Goal: Task Accomplishment & Management: Complete application form

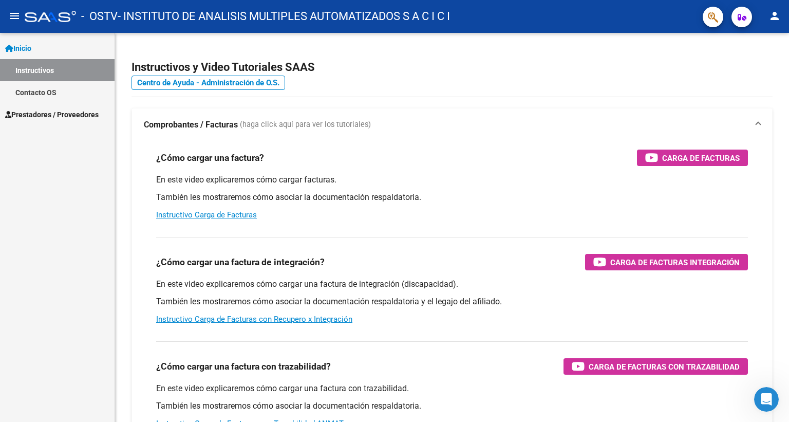
click at [44, 116] on span "Prestadores / Proveedores" at bounding box center [51, 114] width 93 height 11
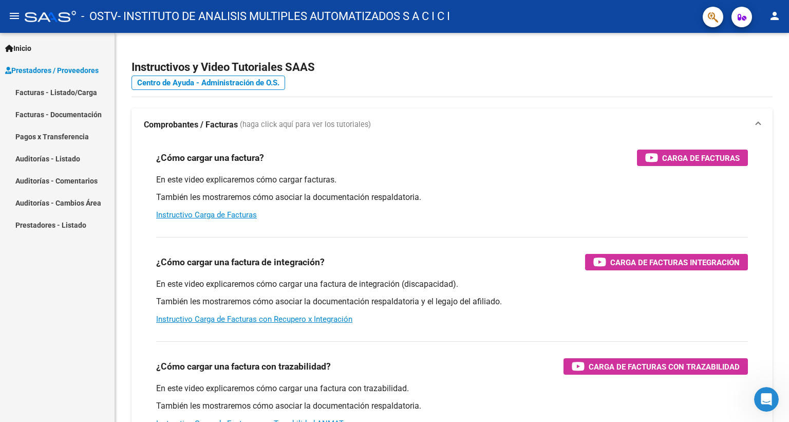
click at [66, 95] on link "Facturas - Listado/Carga" at bounding box center [57, 92] width 115 height 22
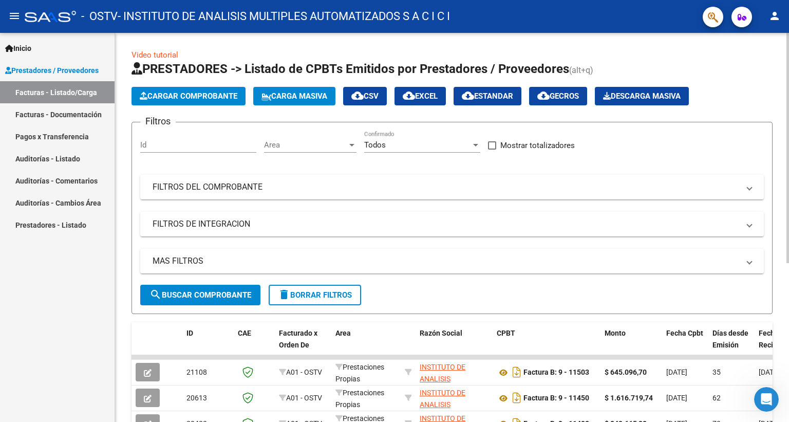
click at [202, 97] on span "Cargar Comprobante" at bounding box center [189, 95] width 98 height 9
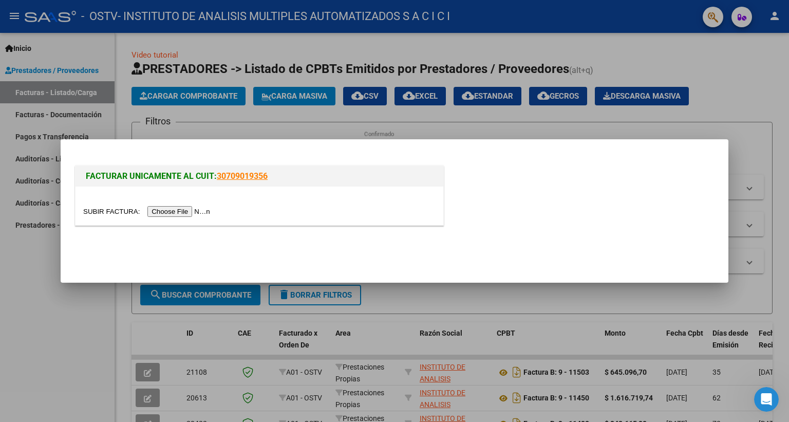
click at [196, 207] on input "file" at bounding box center [148, 211] width 130 height 11
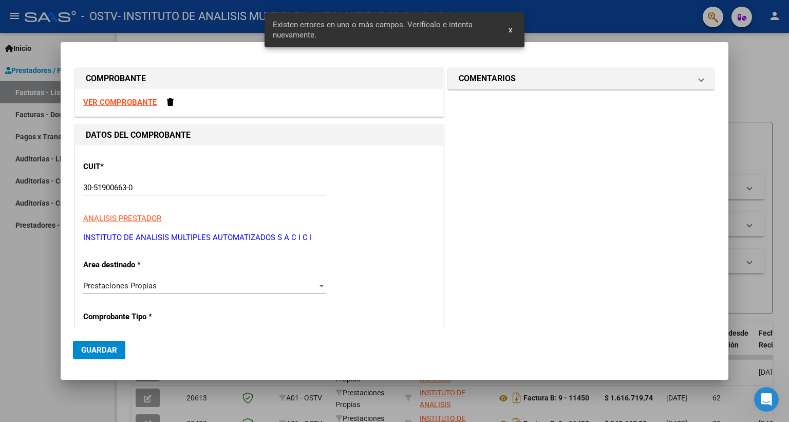
scroll to position [245, 0]
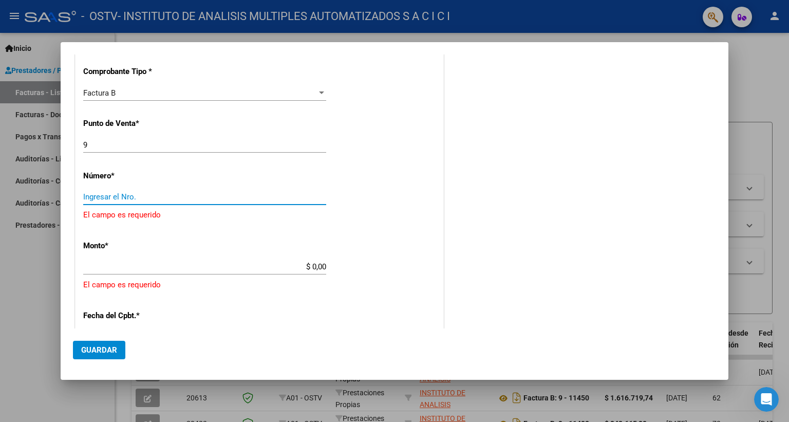
click at [158, 195] on input "Ingresar el Nro." at bounding box center [204, 196] width 243 height 9
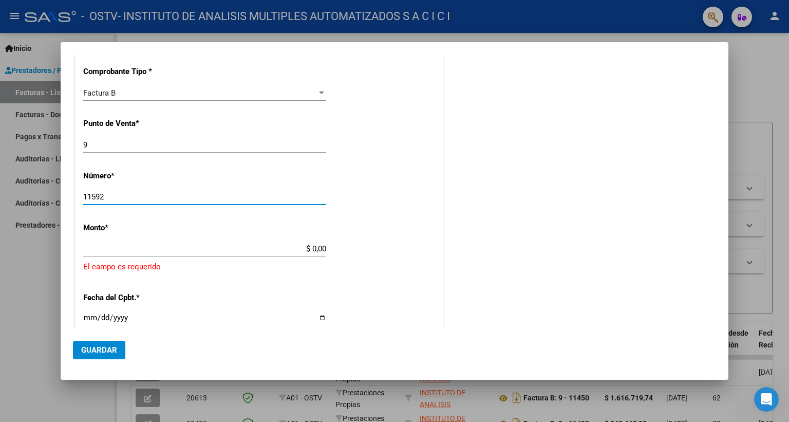
type input "11592"
click at [321, 245] on input "$ 0,00" at bounding box center [204, 248] width 243 height 9
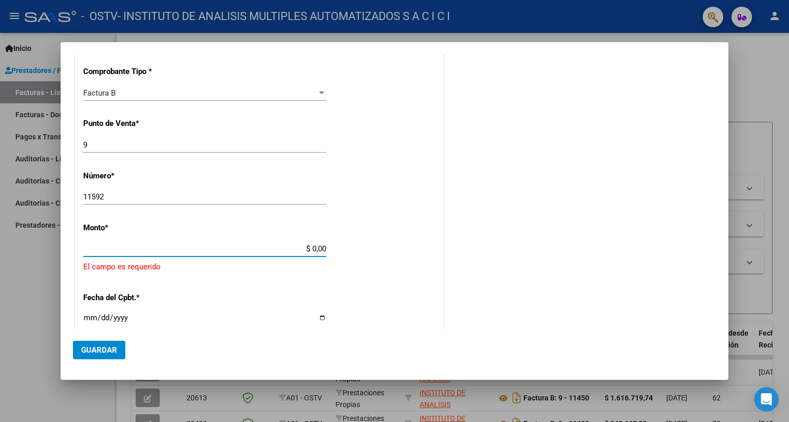
type input "$ 739.411,75"
type input "[DATE]"
type input "75400165698038"
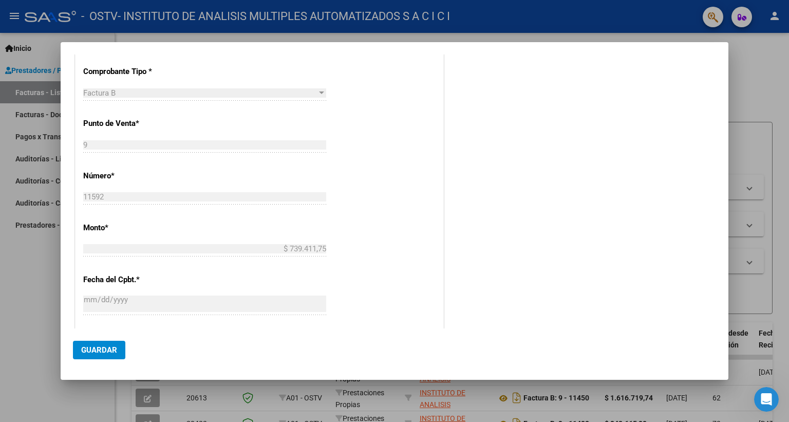
click at [301, 271] on div "CUIT * 30-51900663-0 Ingresar CUIT ANALISIS PRESTADOR INSTITUTO DE ANALISIS MUL…" at bounding box center [260, 235] width 368 height 670
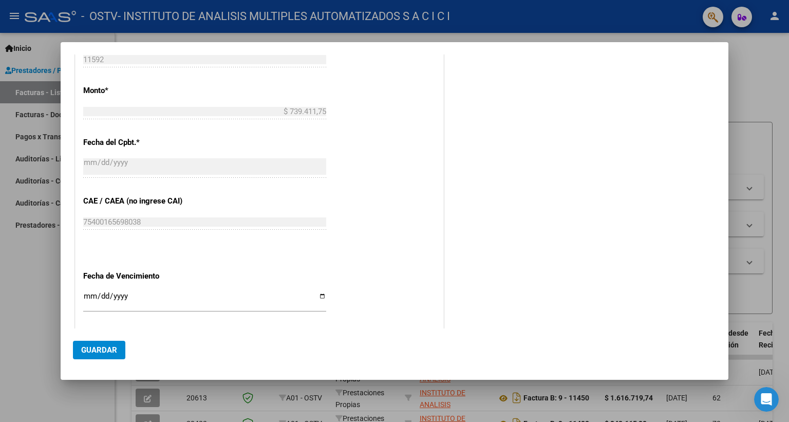
scroll to position [451, 0]
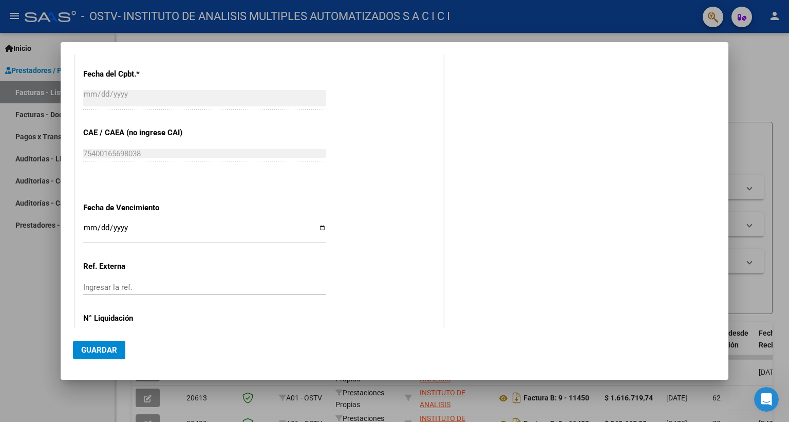
click at [323, 220] on app-form-text-field "Fecha de Vencimiento Ingresar la fecha" at bounding box center [208, 221] width 251 height 37
click at [319, 223] on input "Ingresar la fecha" at bounding box center [204, 231] width 243 height 16
click at [317, 223] on input "[DATE]" at bounding box center [204, 231] width 243 height 16
type input "[DATE]"
click at [270, 283] on input "Ingresar la ref." at bounding box center [204, 287] width 243 height 9
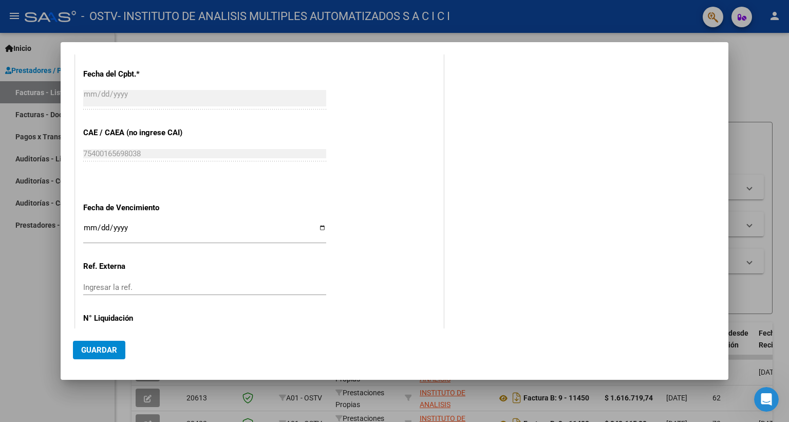
scroll to position [476, 0]
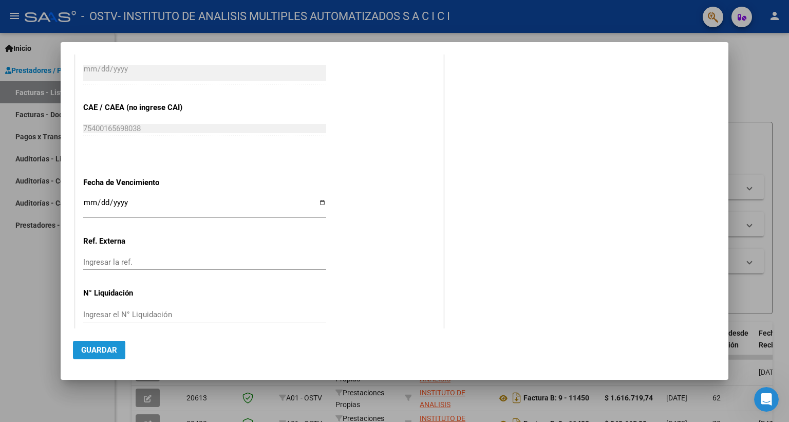
click at [91, 351] on span "Guardar" at bounding box center [99, 349] width 36 height 9
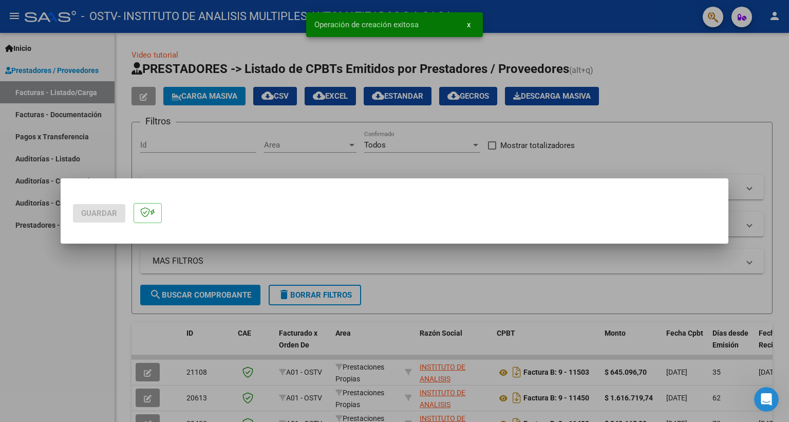
scroll to position [0, 0]
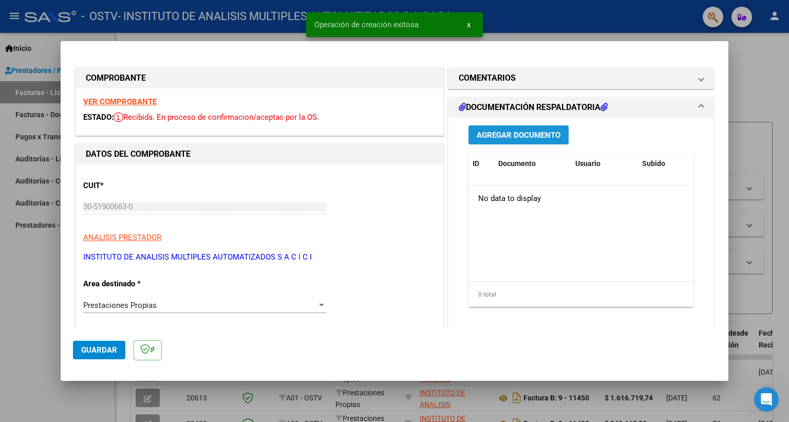
click at [529, 136] on span "Agregar Documento" at bounding box center [519, 134] width 84 height 9
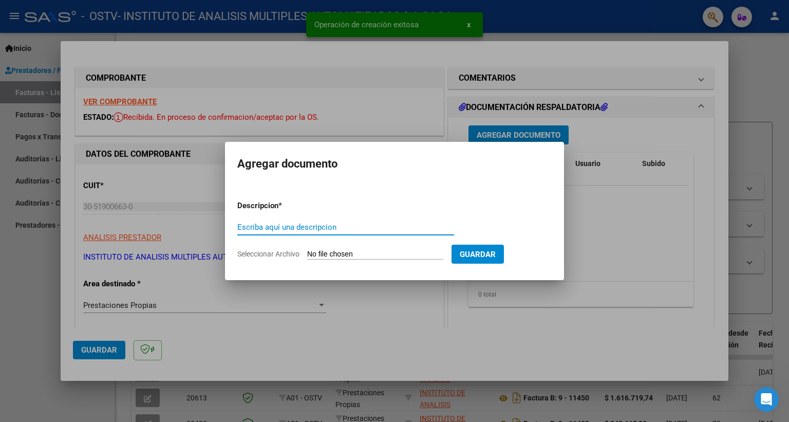
click at [311, 228] on input "Escriba aquí una descripcion" at bounding box center [345, 226] width 217 height 9
type input "DETALLE"
click at [353, 252] on input "Seleccionar Archivo" at bounding box center [375, 255] width 136 height 10
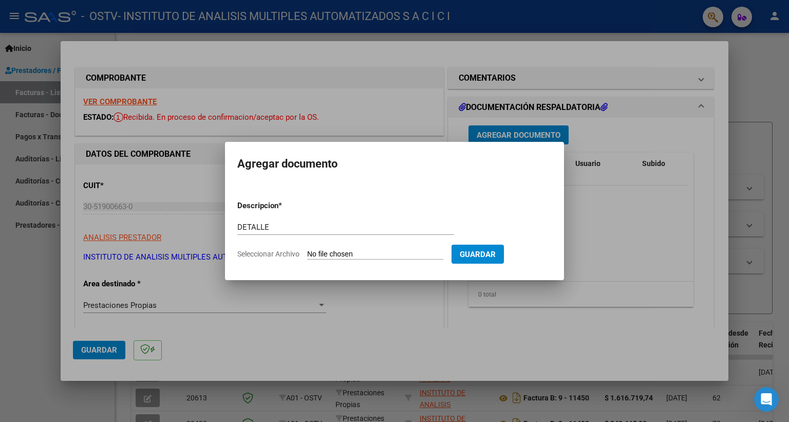
type input "C:\fakepath\VIALIDAD - DETALLE.xlsx"
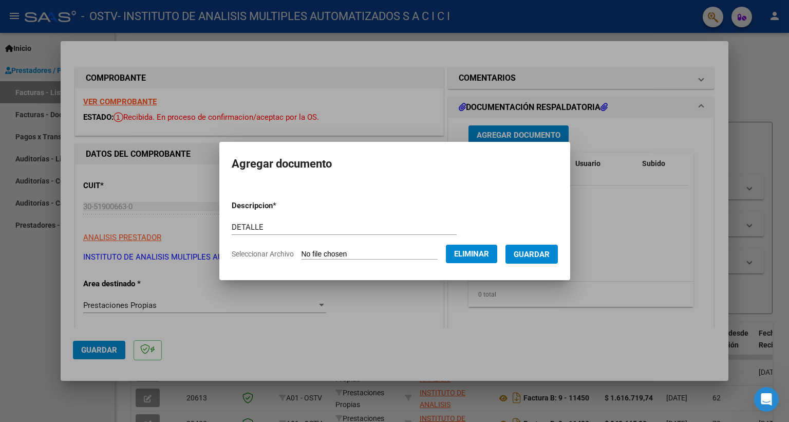
click at [526, 252] on span "Guardar" at bounding box center [532, 254] width 36 height 9
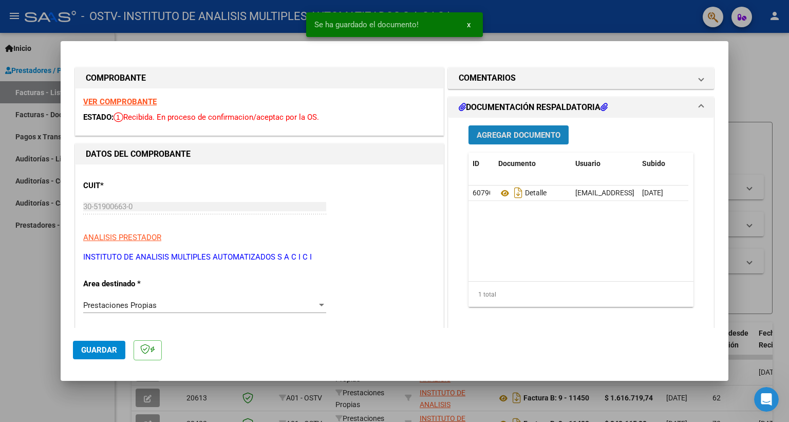
click at [525, 137] on span "Agregar Documento" at bounding box center [519, 134] width 84 height 9
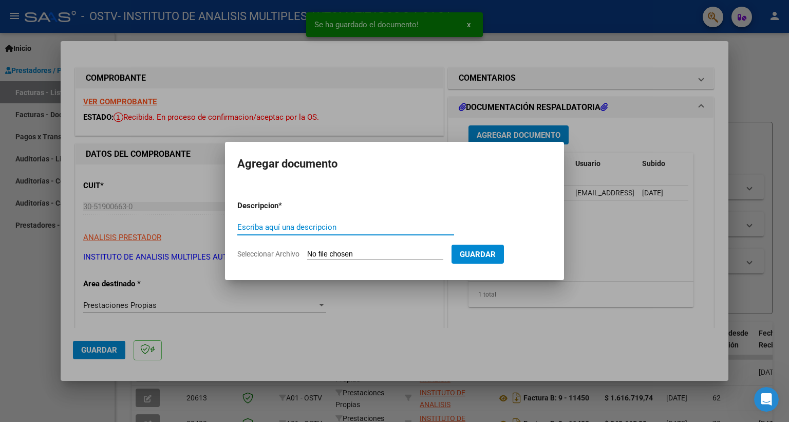
click at [298, 224] on input "Escriba aquí una descripcion" at bounding box center [345, 226] width 217 height 9
type input "DOCUMENTACION"
click at [390, 254] on input "Seleccionar Archivo" at bounding box center [375, 255] width 136 height 10
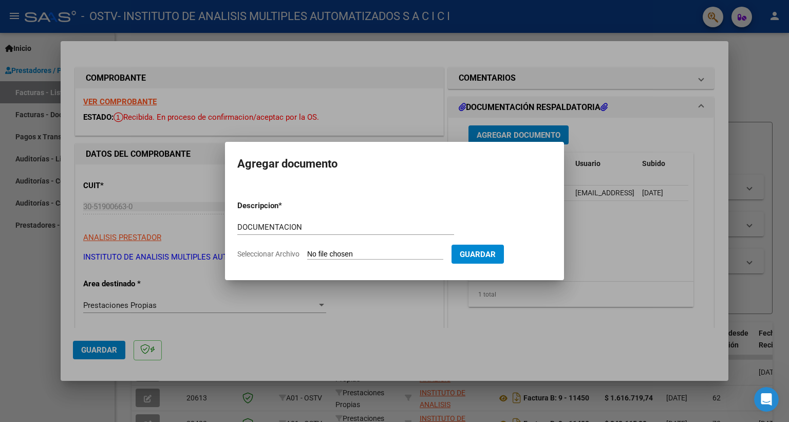
type input "C:\fakepath\VIALIDAD - FC 11592.rar"
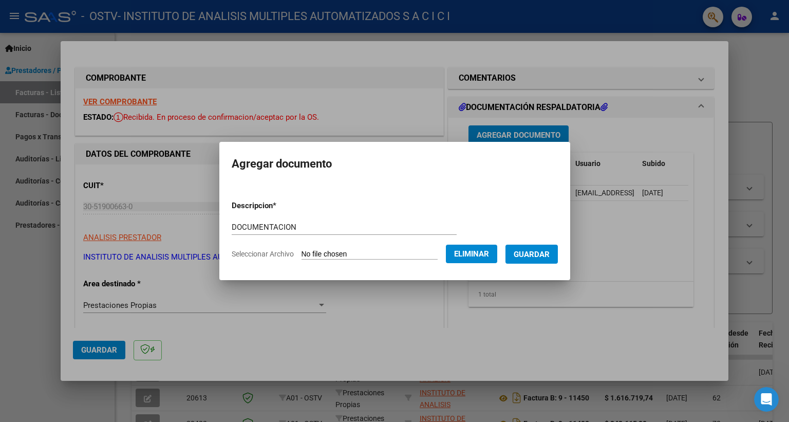
click at [548, 259] on button "Guardar" at bounding box center [532, 254] width 52 height 19
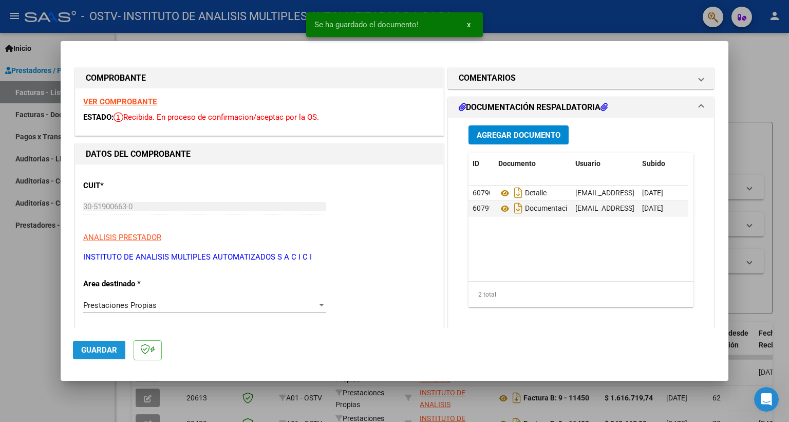
click at [110, 350] on span "Guardar" at bounding box center [99, 349] width 36 height 9
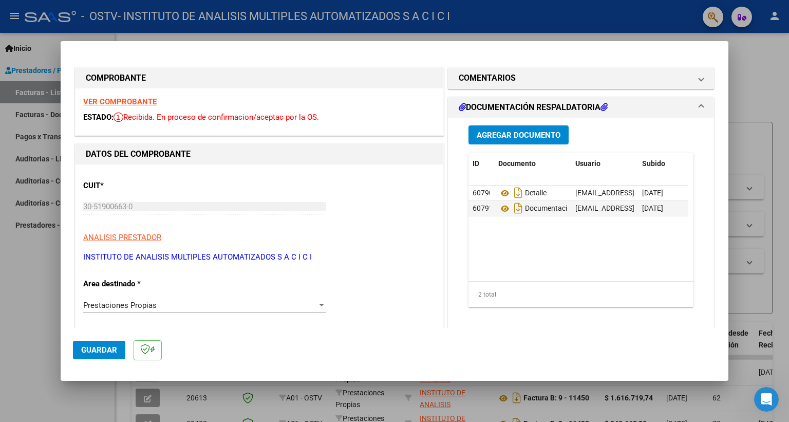
click at [108, 351] on span "Guardar" at bounding box center [99, 349] width 36 height 9
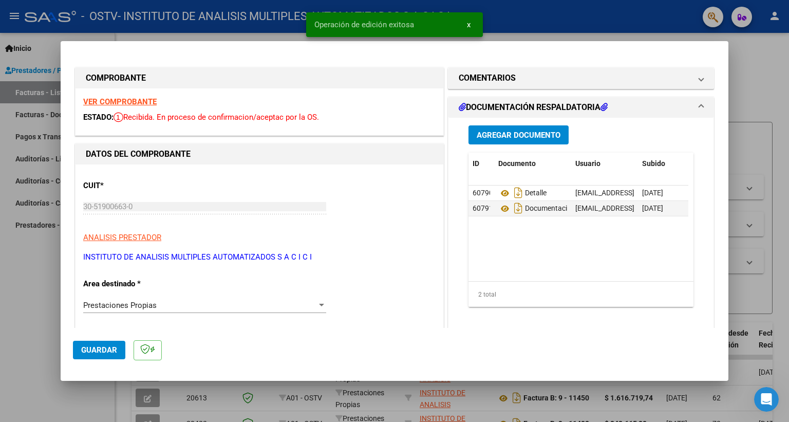
click at [470, 25] on span "x" at bounding box center [469, 24] width 4 height 9
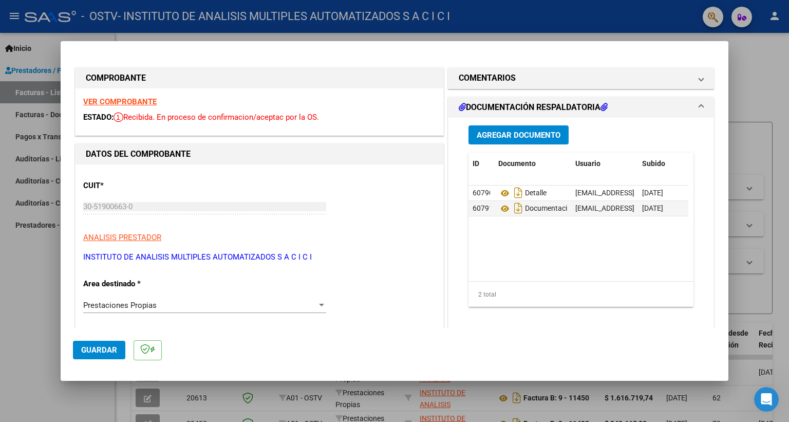
click at [662, 27] on div at bounding box center [394, 211] width 789 height 422
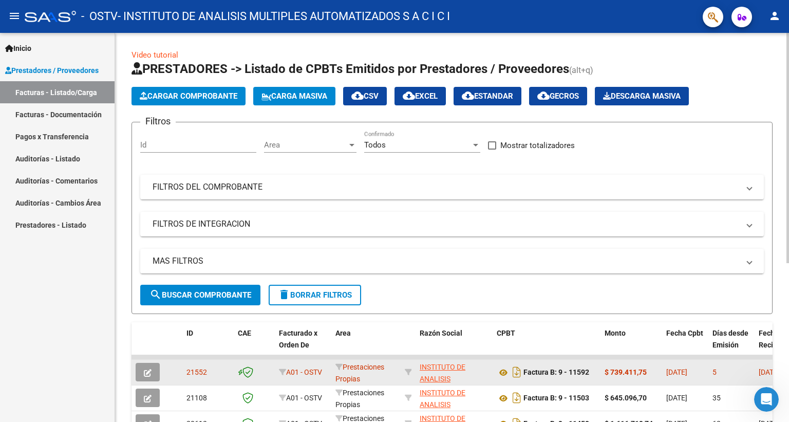
scroll to position [68, 0]
